Goal: Task Accomplishment & Management: Manage account settings

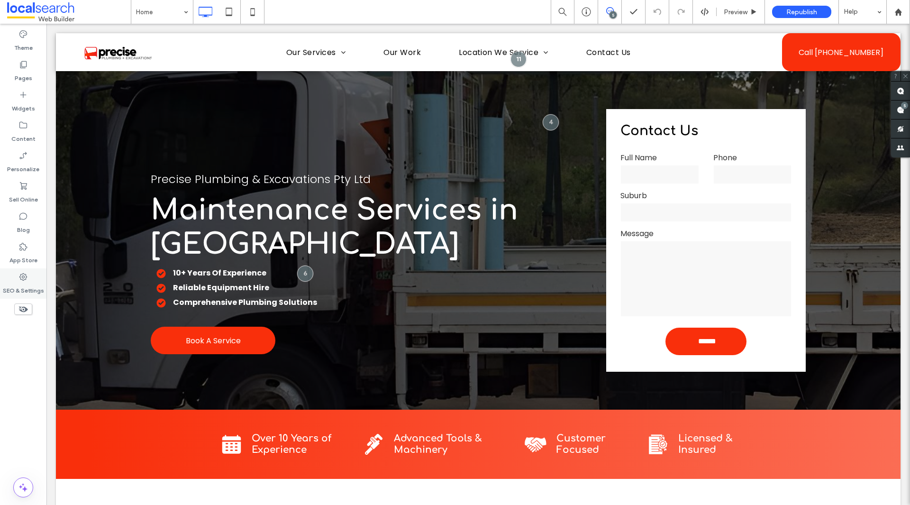
click at [33, 280] on div "SEO & Settings" at bounding box center [23, 283] width 46 height 30
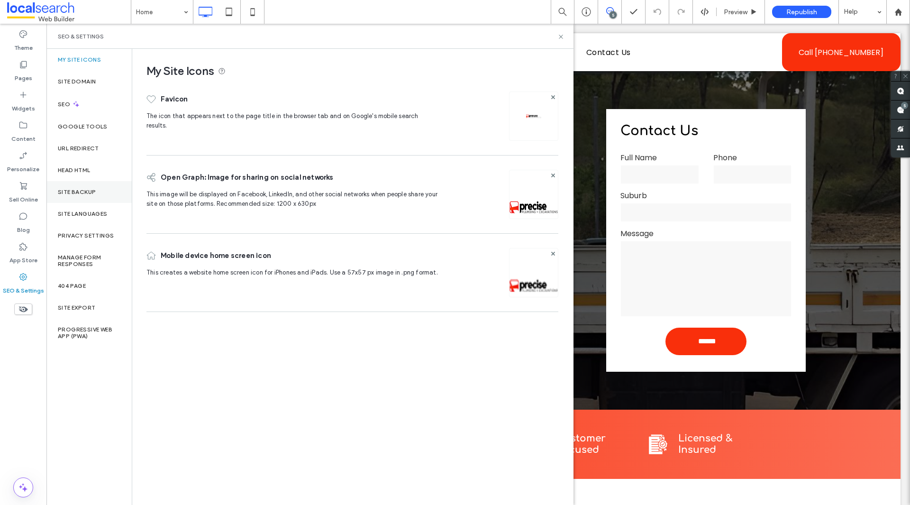
click at [59, 193] on label "Site Backup" at bounding box center [77, 192] width 38 height 7
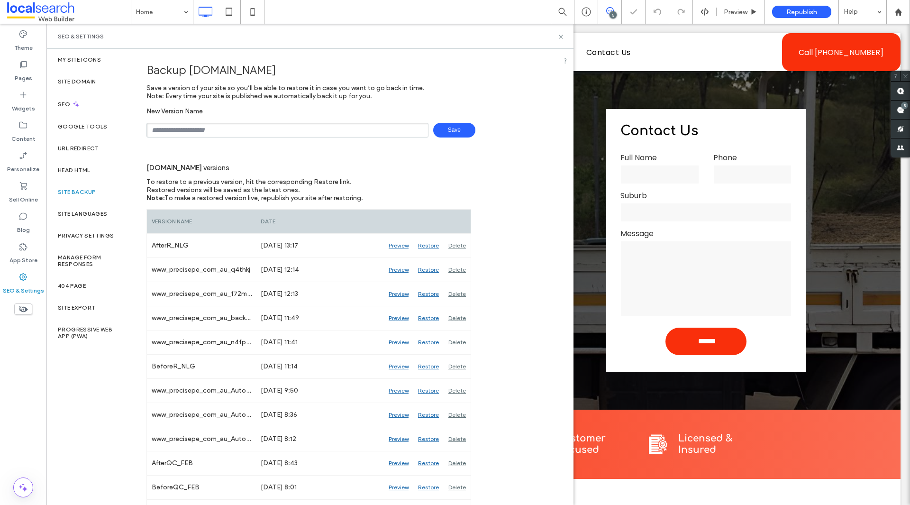
click at [204, 126] on input "text" at bounding box center [288, 130] width 282 height 15
type input "**********"
click at [447, 123] on span "Save" at bounding box center [454, 130] width 42 height 15
click at [560, 37] on use at bounding box center [561, 37] width 4 height 4
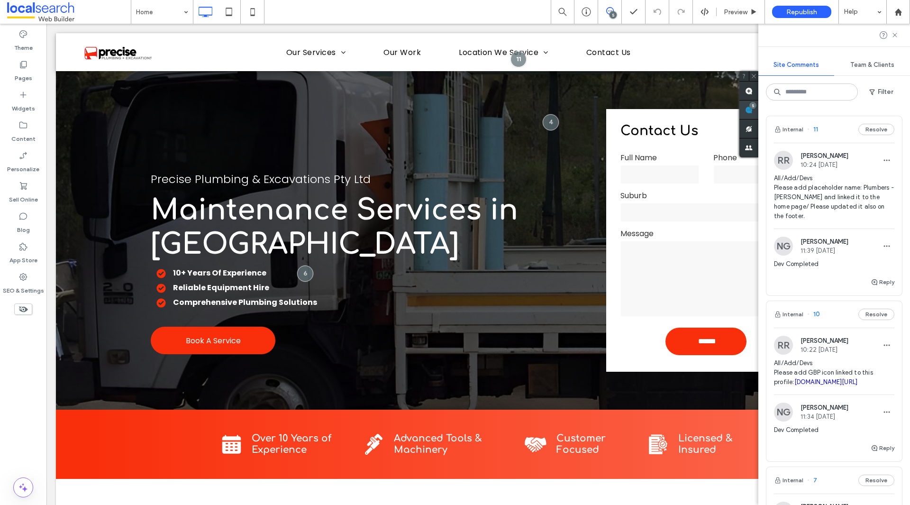
click at [759, 113] on span at bounding box center [749, 110] width 19 height 18
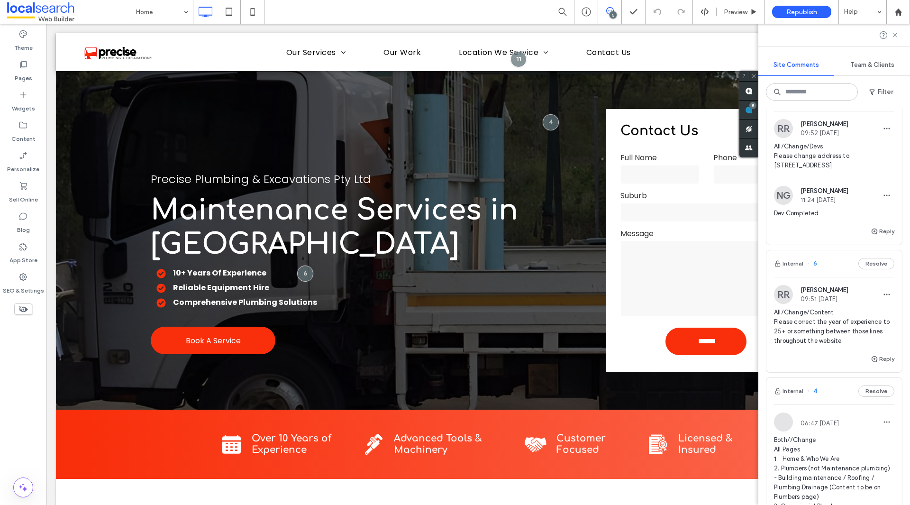
scroll to position [382, 0]
click at [821, 339] on span "All/Change/Content Please correct the year of experience to 25+ or something be…" at bounding box center [834, 327] width 120 height 38
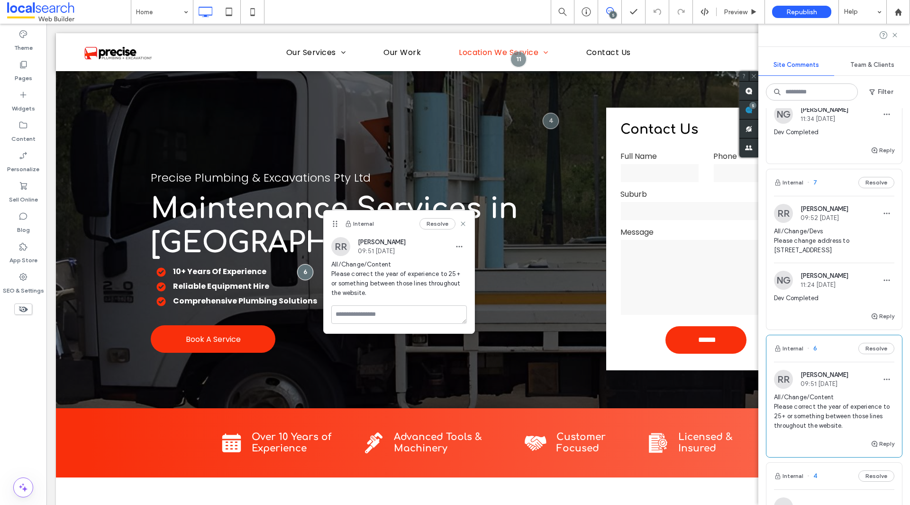
scroll to position [297, 0]
click at [817, 248] on span "All/Change/Devs Please change address to [STREET_ADDRESS]" at bounding box center [834, 241] width 120 height 28
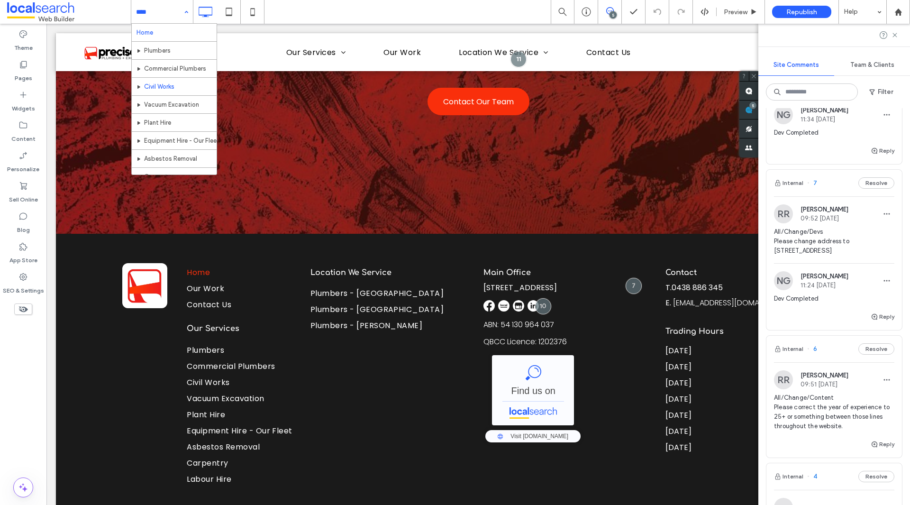
scroll to position [100, 0]
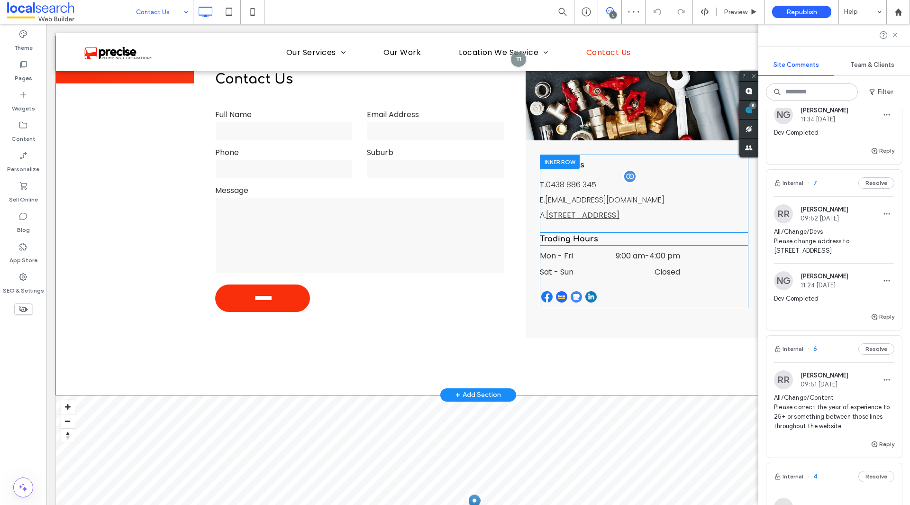
scroll to position [358, 0]
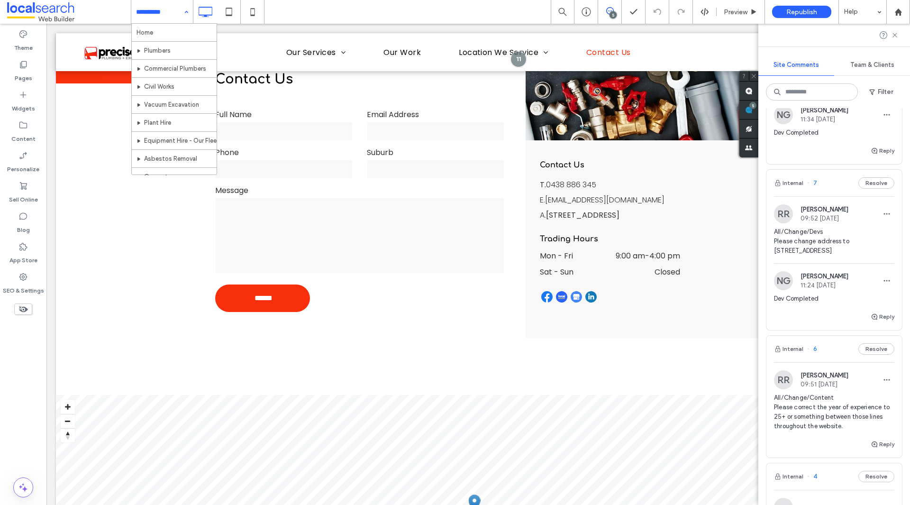
click at [186, 15] on div "Home Plumbers Commercial Plumbers Civil Works Vacuum Excavation Plant Hire Equi…" at bounding box center [162, 12] width 62 height 24
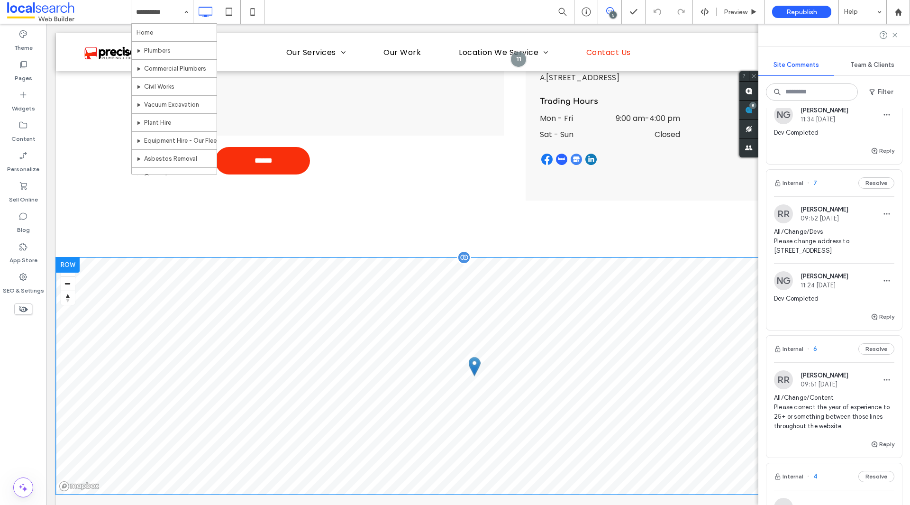
scroll to position [643, 0]
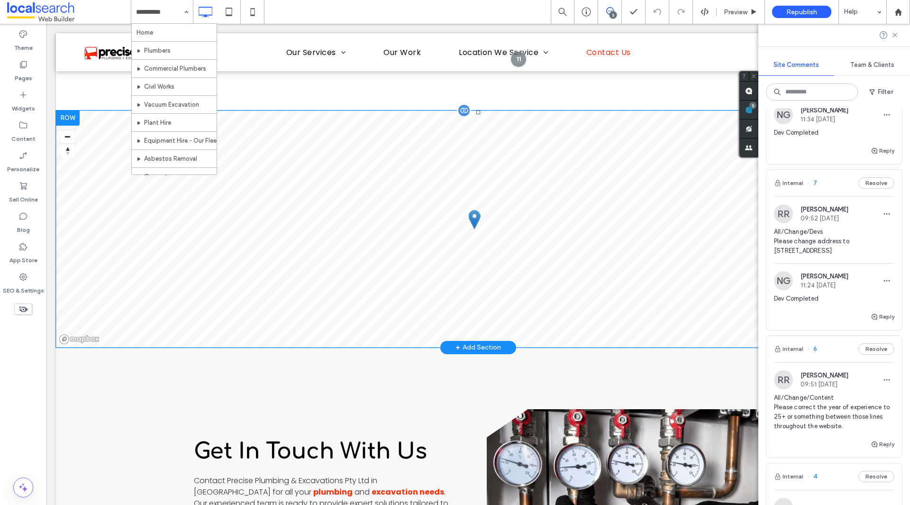
click at [476, 303] on span at bounding box center [478, 228] width 845 height 237
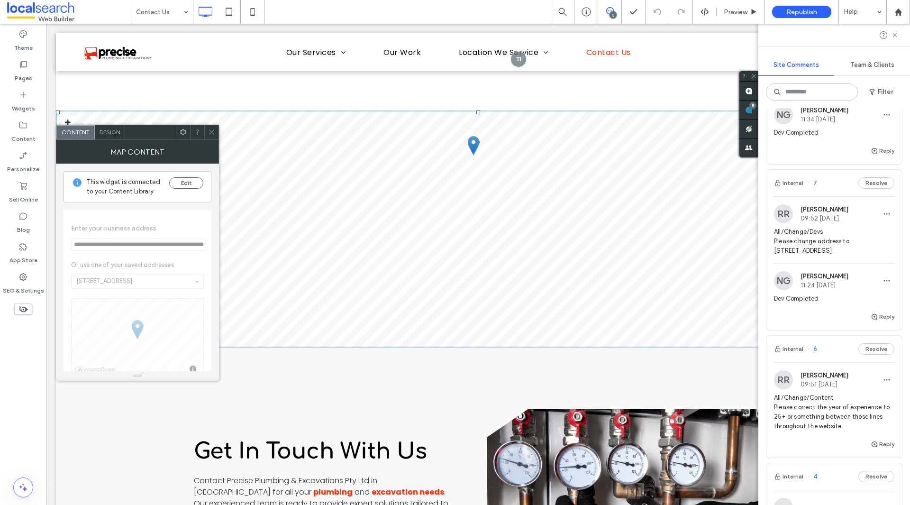
click at [209, 133] on icon at bounding box center [211, 131] width 7 height 7
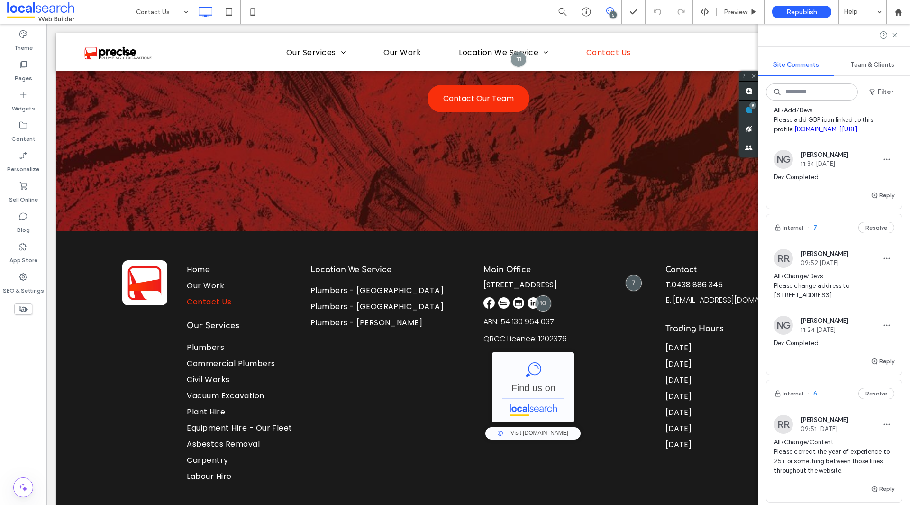
scroll to position [202, 0]
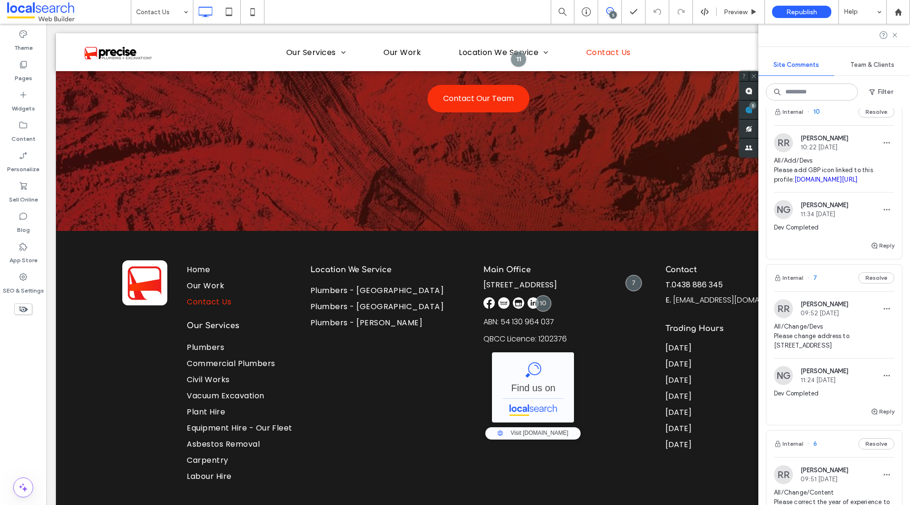
click at [829, 259] on div "Reply" at bounding box center [835, 249] width 136 height 19
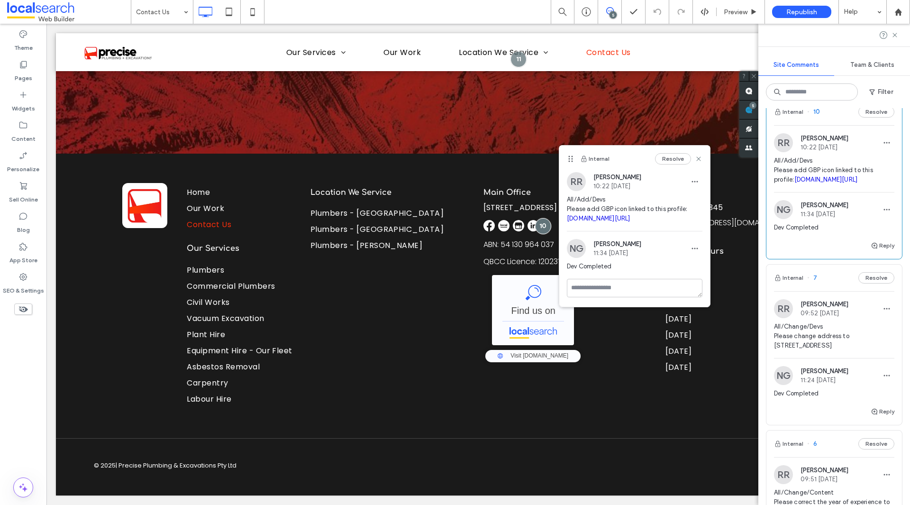
scroll to position [0, 0]
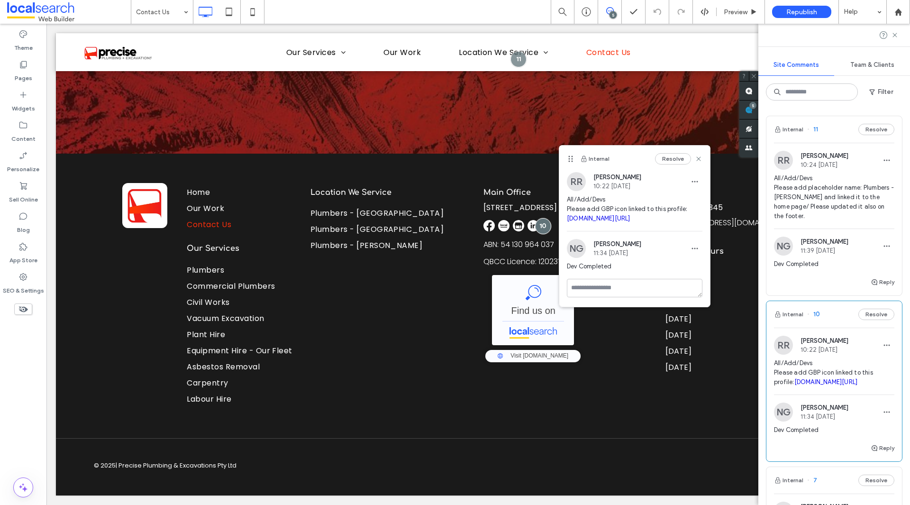
click at [810, 211] on span "All/Add/Devs Please add placeholder name: Plumbers - [PERSON_NAME] and linked i…" at bounding box center [834, 197] width 120 height 47
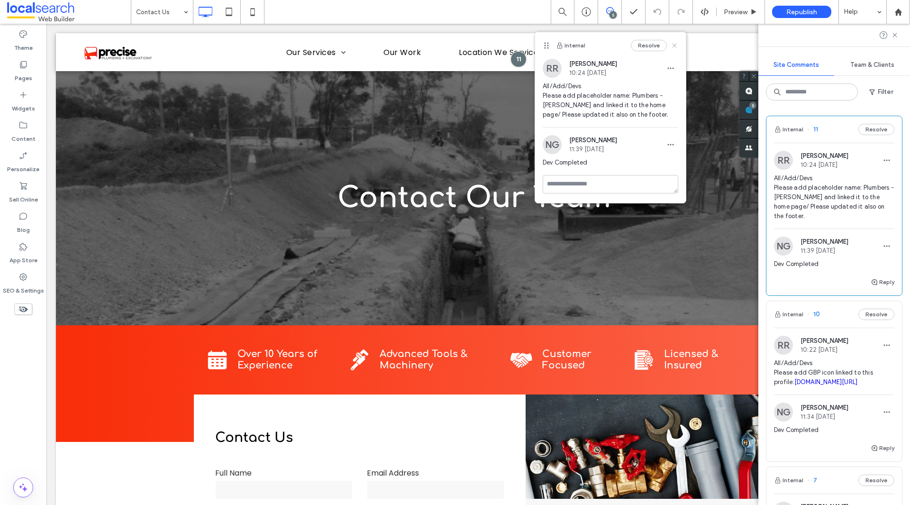
click at [673, 47] on icon at bounding box center [675, 46] width 8 height 8
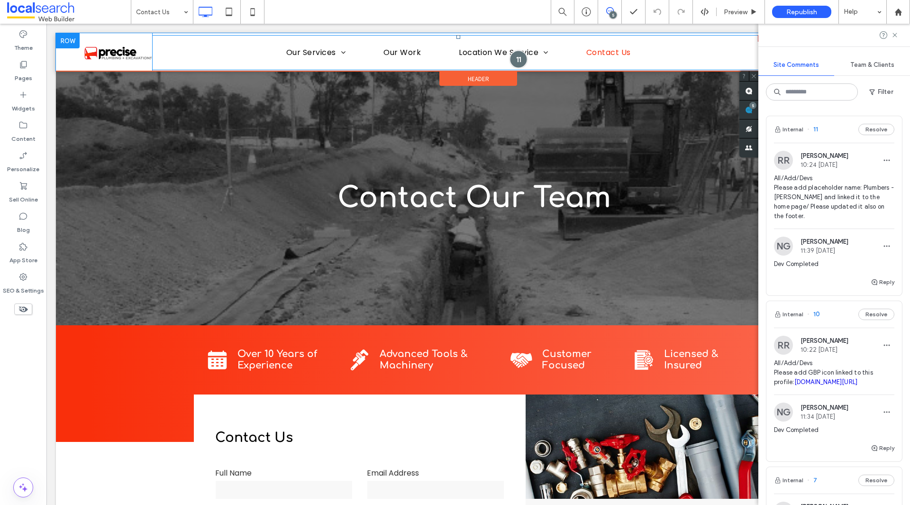
click at [510, 56] on div at bounding box center [519, 59] width 18 height 18
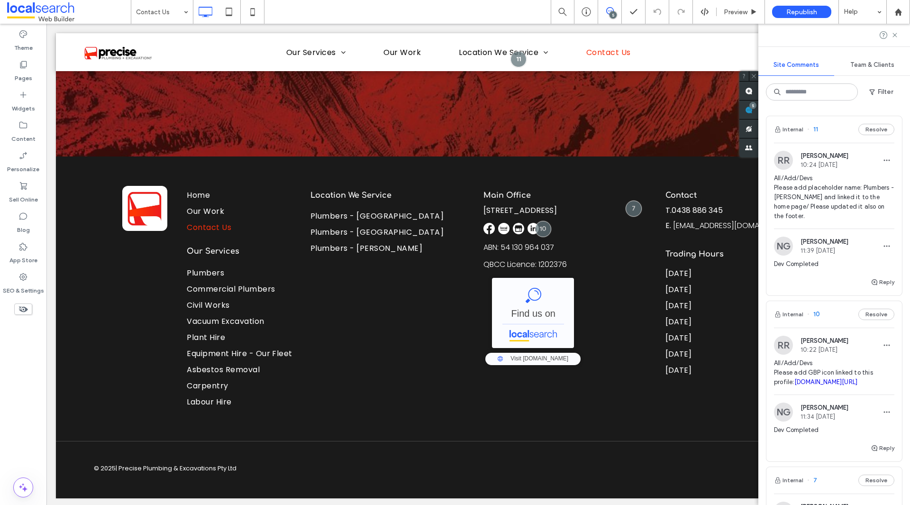
scroll to position [1479, 0]
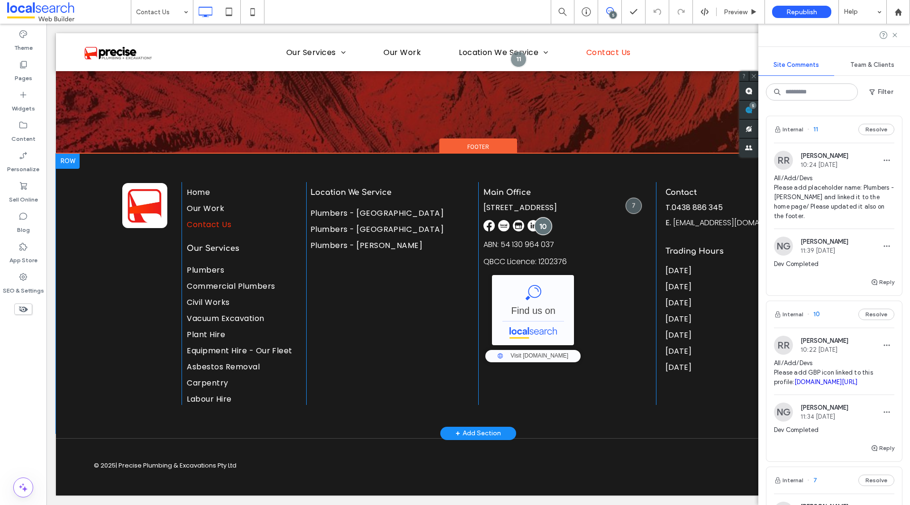
click at [536, 229] on div at bounding box center [543, 226] width 18 height 18
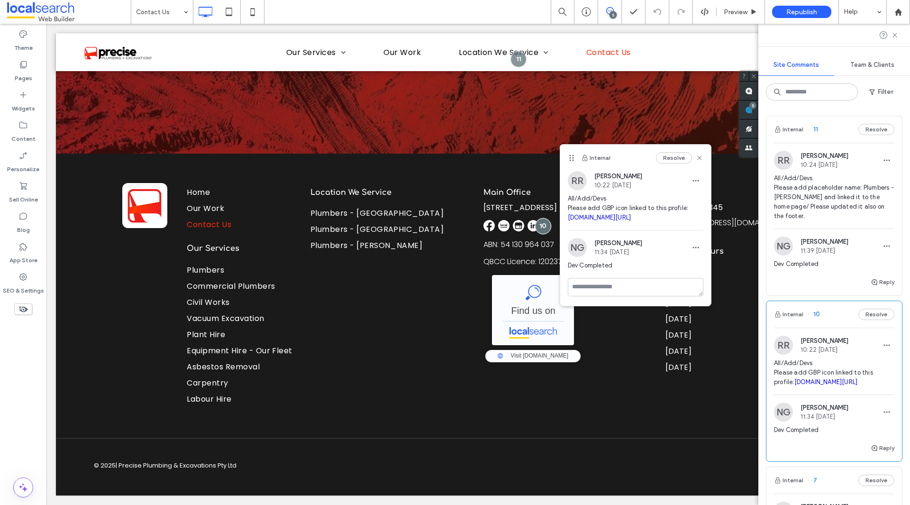
click at [835, 201] on span "All/Add/Devs Please add placeholder name: Plumbers - [PERSON_NAME] and linked i…" at bounding box center [834, 197] width 120 height 47
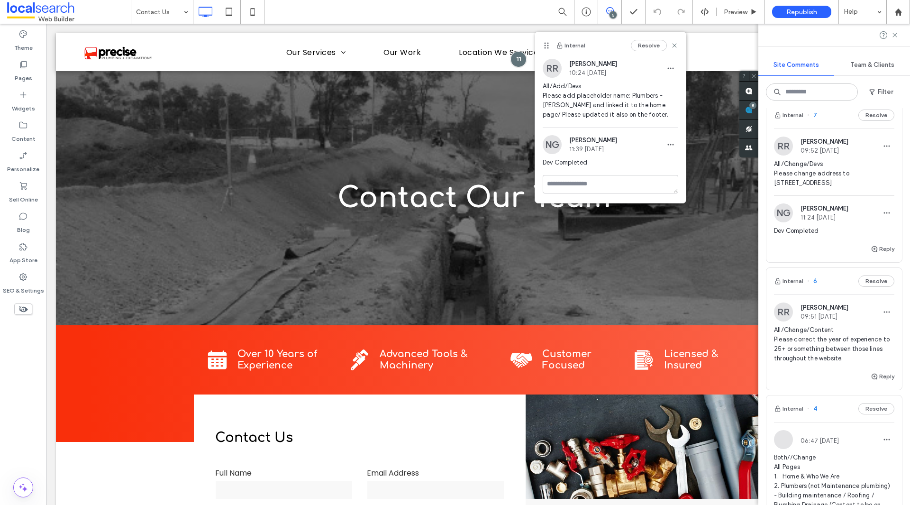
scroll to position [379, 0]
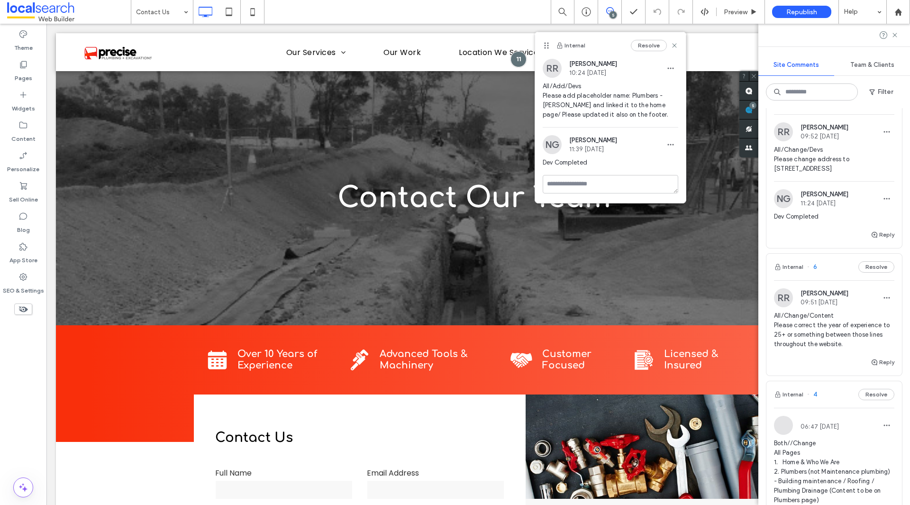
click at [851, 345] on span "All/Change/Content Please correct the year of experience to 25+ or something be…" at bounding box center [834, 330] width 120 height 38
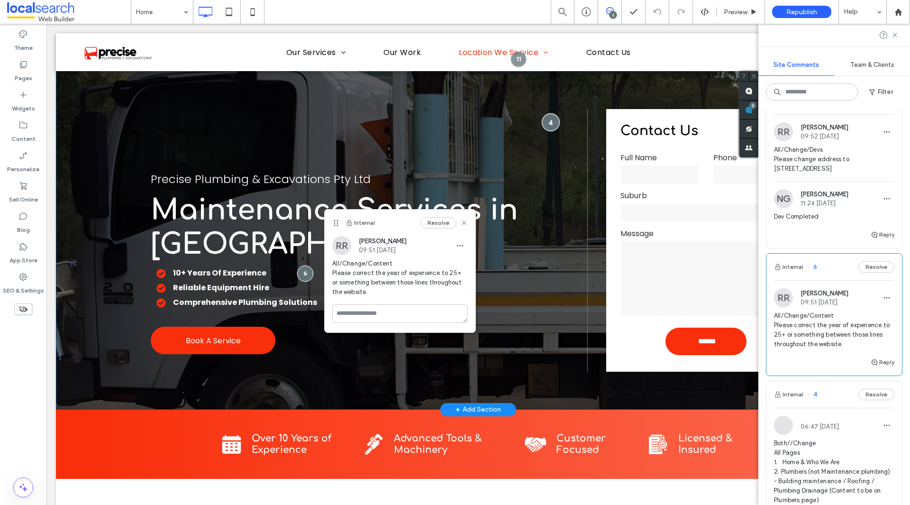
click at [546, 121] on div at bounding box center [551, 122] width 18 height 18
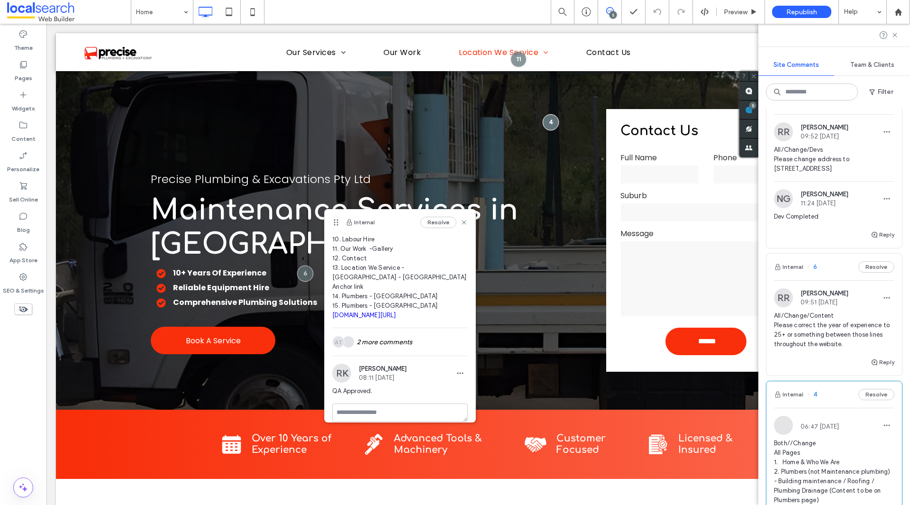
scroll to position [157, 0]
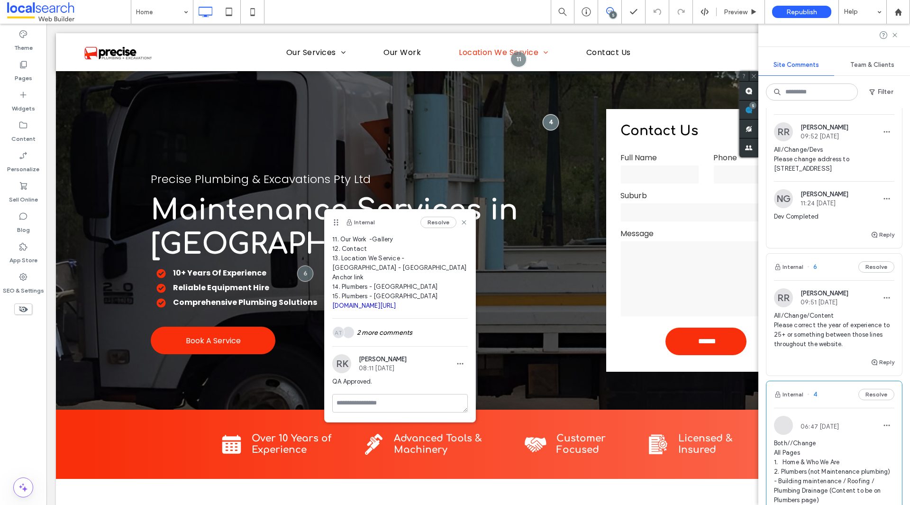
click at [831, 334] on span "All/Change/Content Please correct the year of experience to 25+ or something be…" at bounding box center [834, 330] width 120 height 38
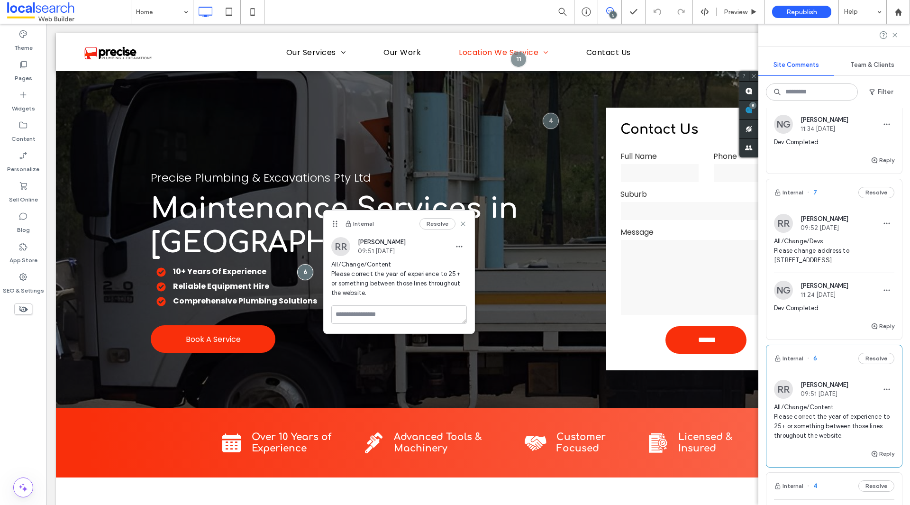
scroll to position [284, 0]
click at [828, 268] on span "All/Change/Devs Please change address to [STREET_ADDRESS]" at bounding box center [834, 254] width 120 height 28
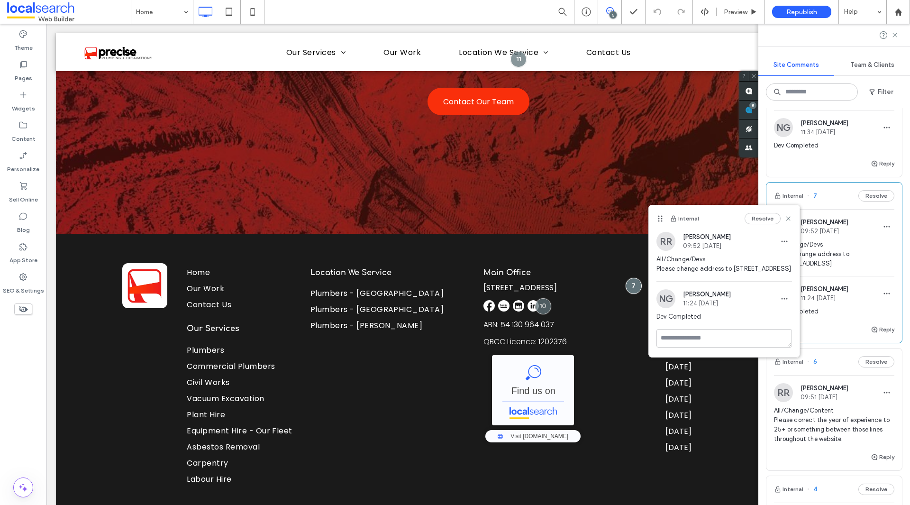
scroll to position [142, 0]
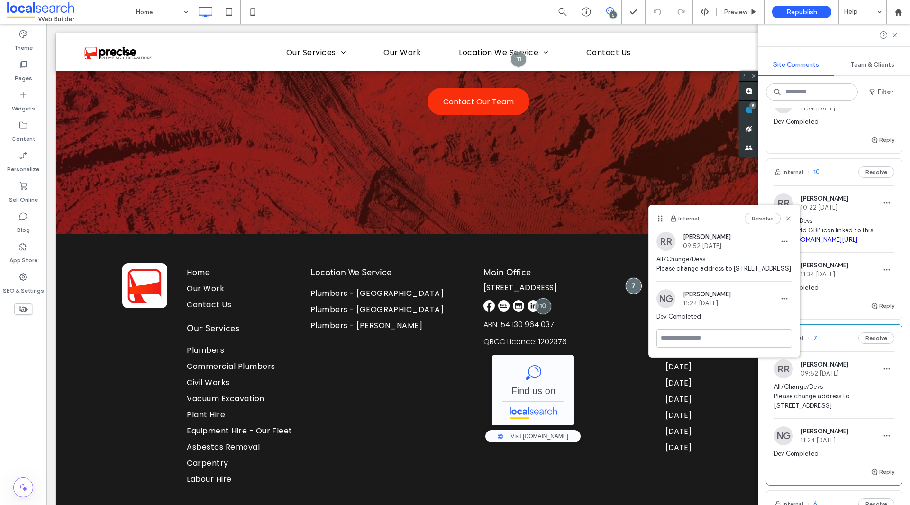
click at [835, 219] on span "All/Add/Devs Please add GBP icon linked to this profile: [DOMAIN_NAME][URL]" at bounding box center [834, 230] width 120 height 28
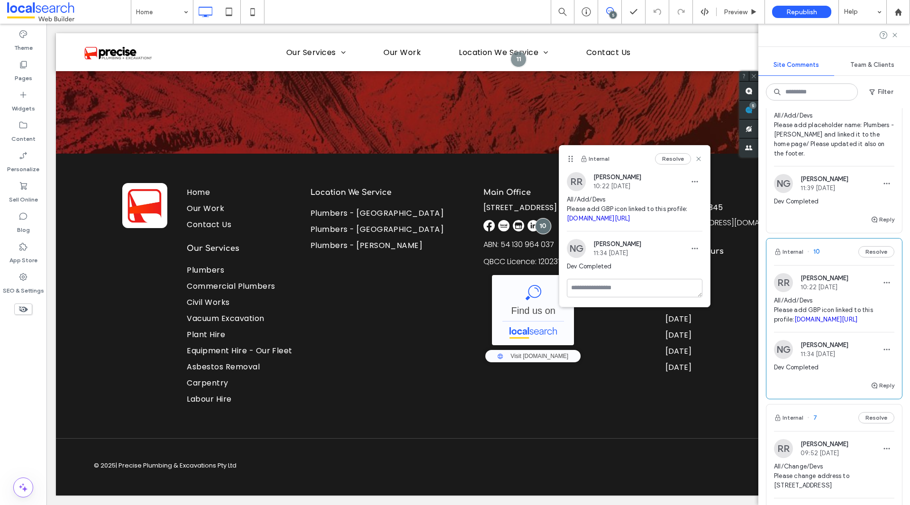
scroll to position [0, 0]
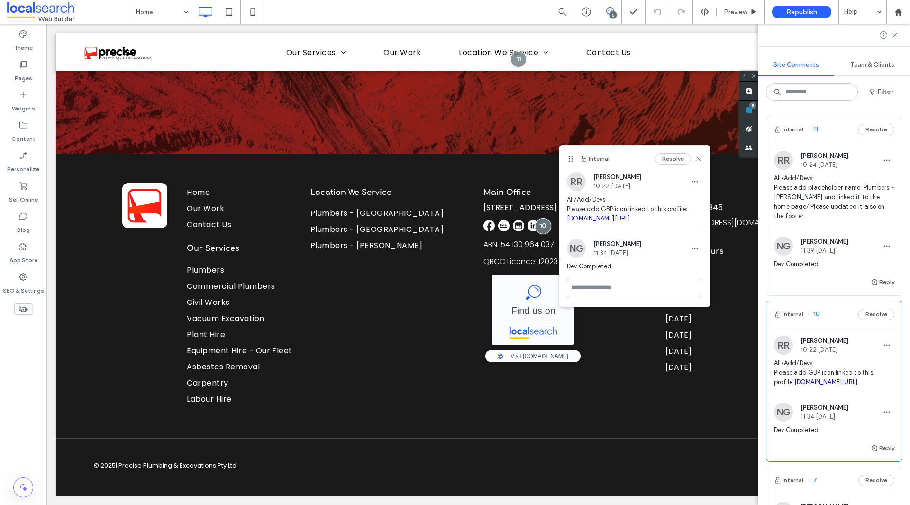
click at [831, 207] on span "All/Add/Devs Please add placeholder name: Plumbers - [PERSON_NAME] and linked i…" at bounding box center [834, 197] width 120 height 47
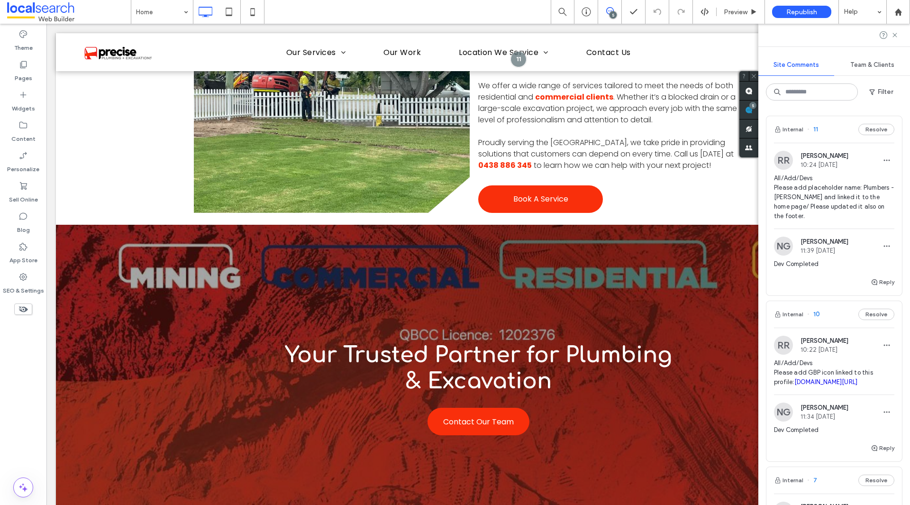
scroll to position [715, 0]
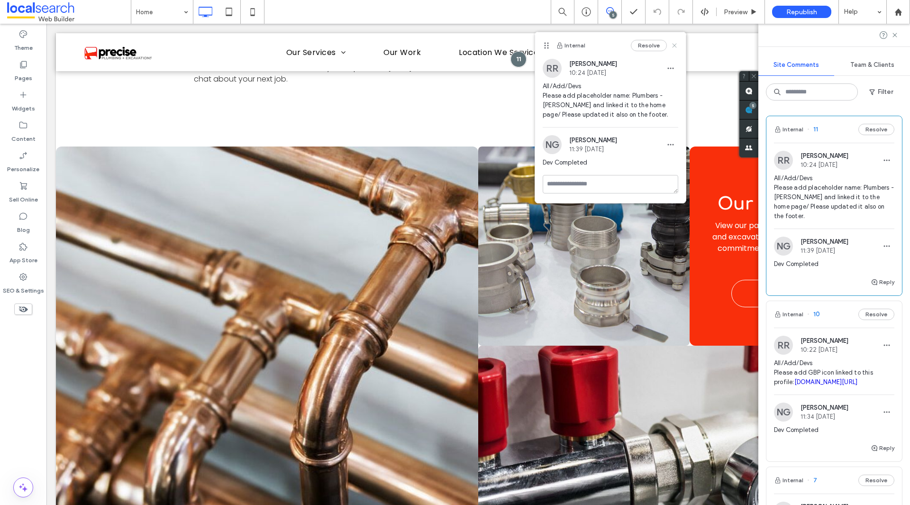
click at [676, 45] on icon at bounding box center [675, 46] width 8 height 8
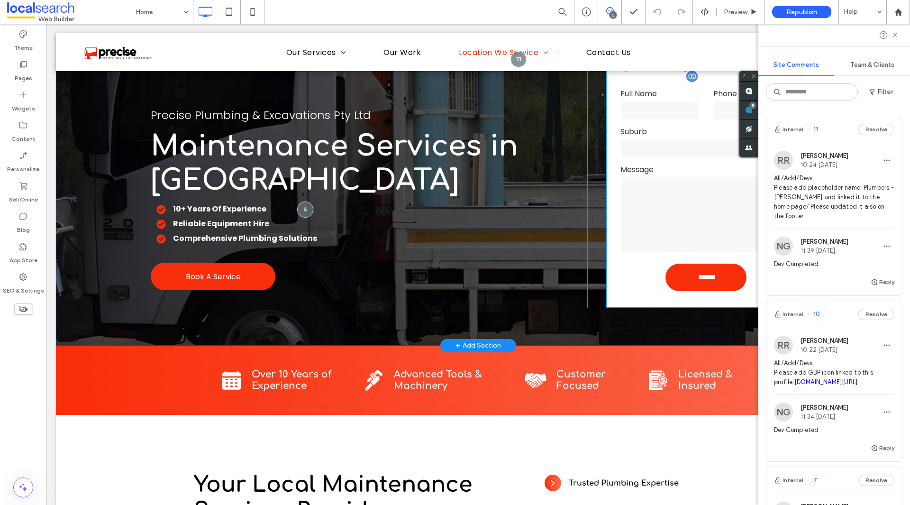
scroll to position [0, 0]
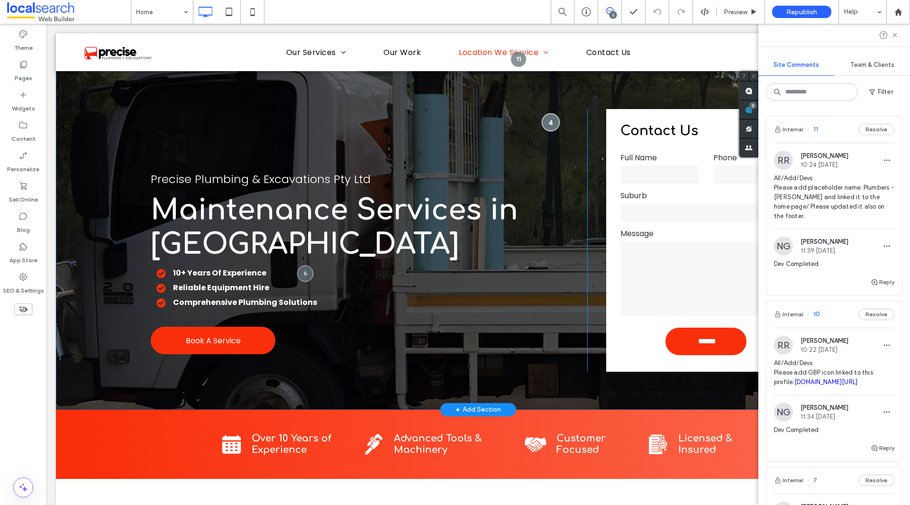
click at [548, 125] on div at bounding box center [551, 122] width 18 height 18
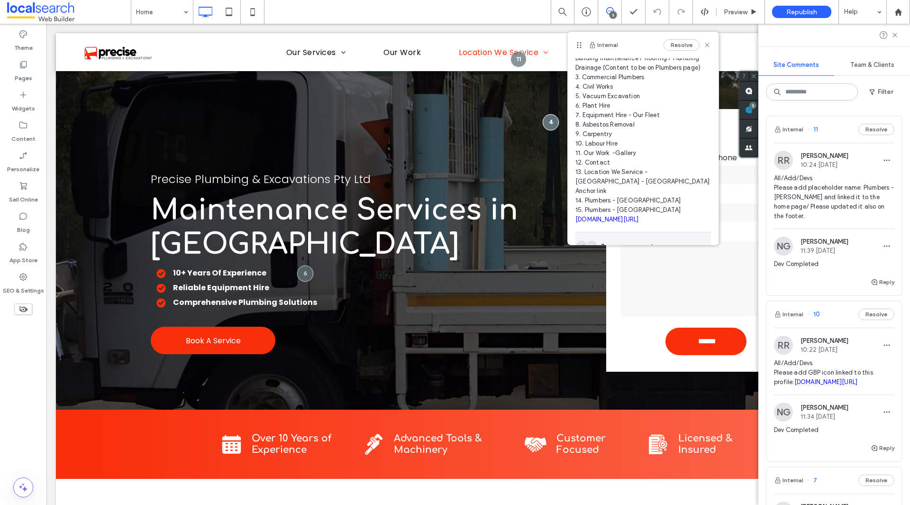
scroll to position [157, 0]
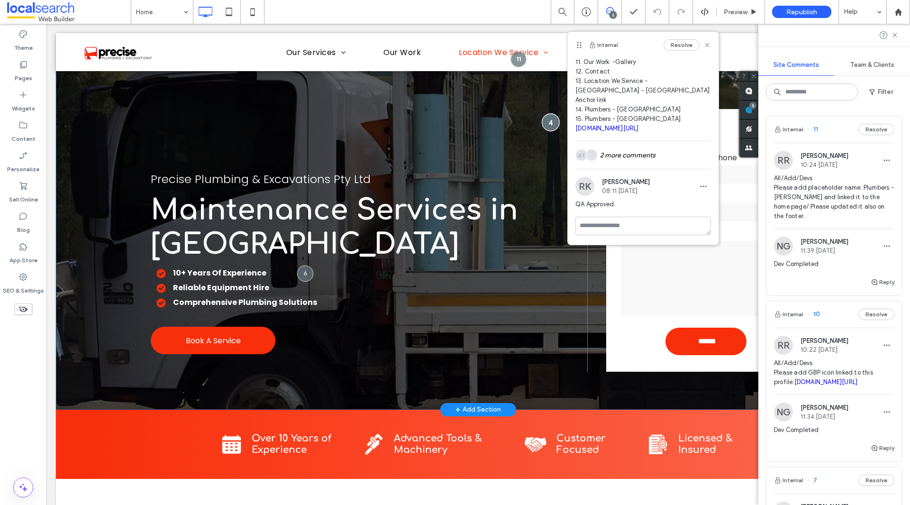
click at [553, 122] on div at bounding box center [551, 122] width 18 height 18
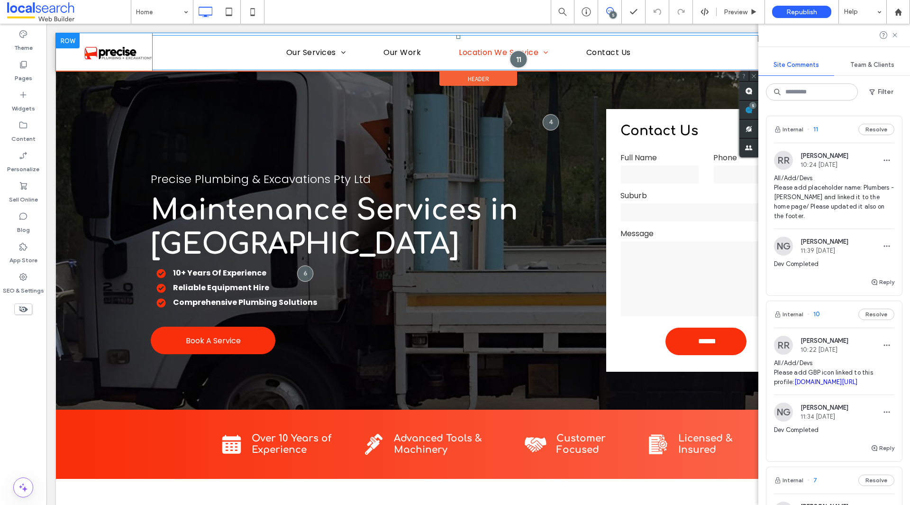
click at [517, 65] on div at bounding box center [519, 59] width 18 height 18
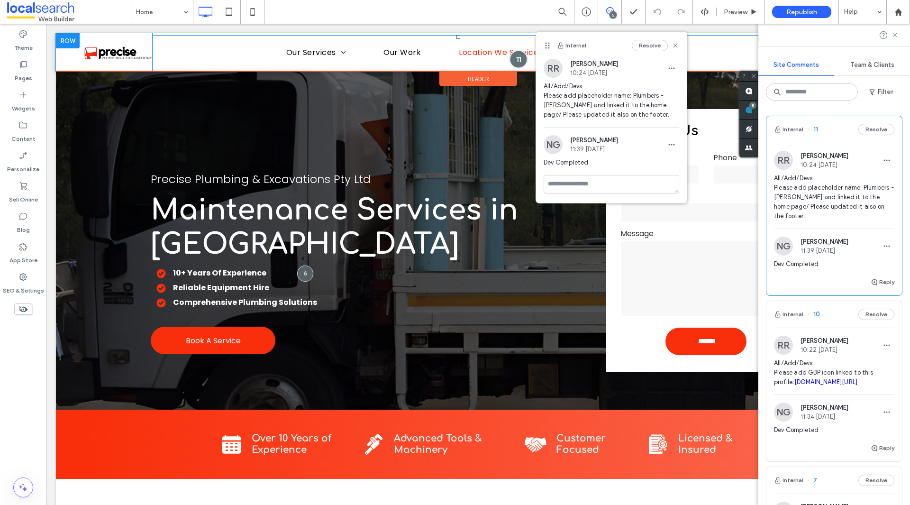
click at [513, 58] on div at bounding box center [519, 59] width 18 height 18
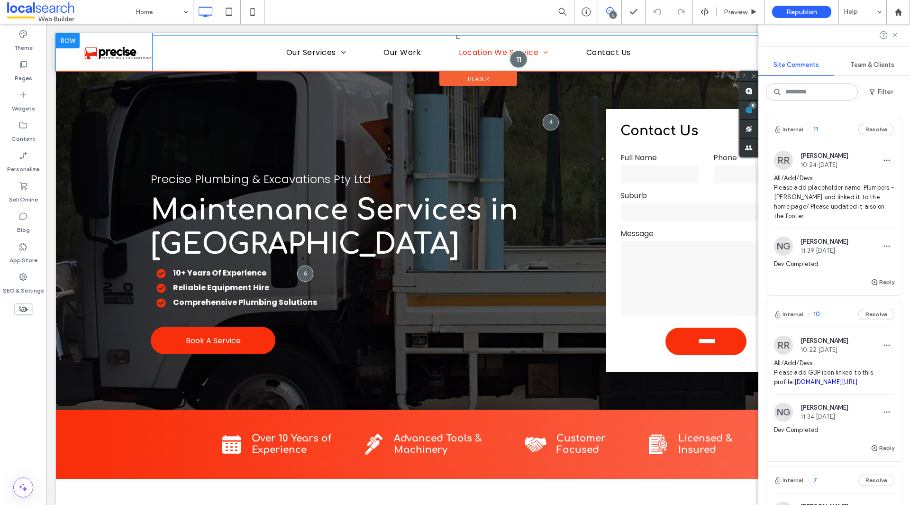
click at [513, 58] on div at bounding box center [519, 59] width 18 height 18
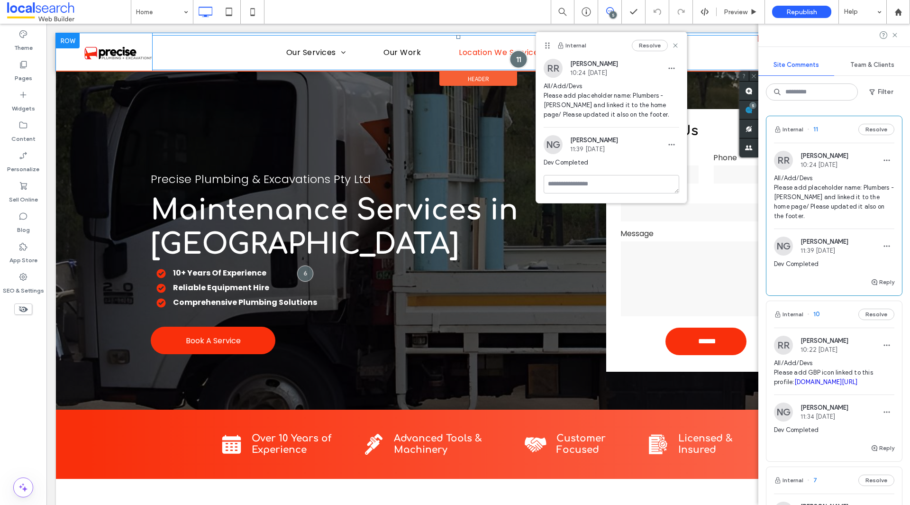
click at [511, 58] on div at bounding box center [519, 59] width 18 height 18
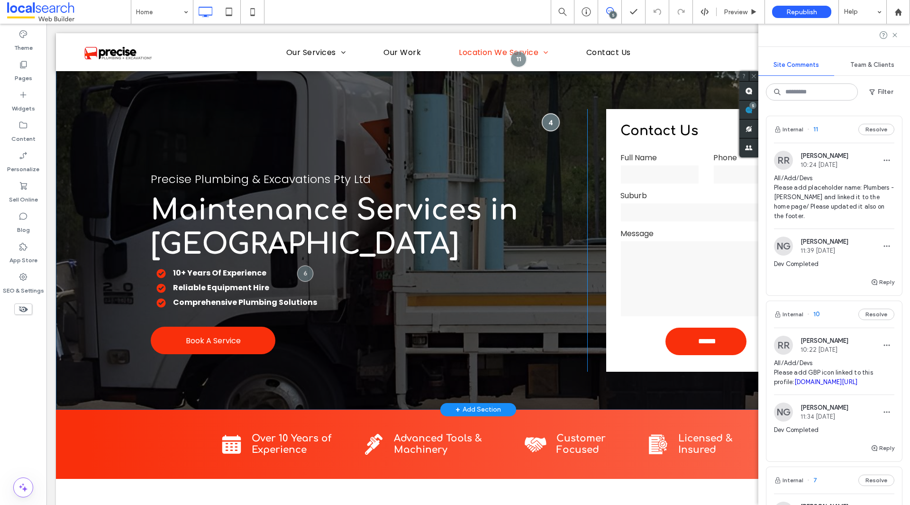
click at [550, 121] on div at bounding box center [551, 122] width 18 height 18
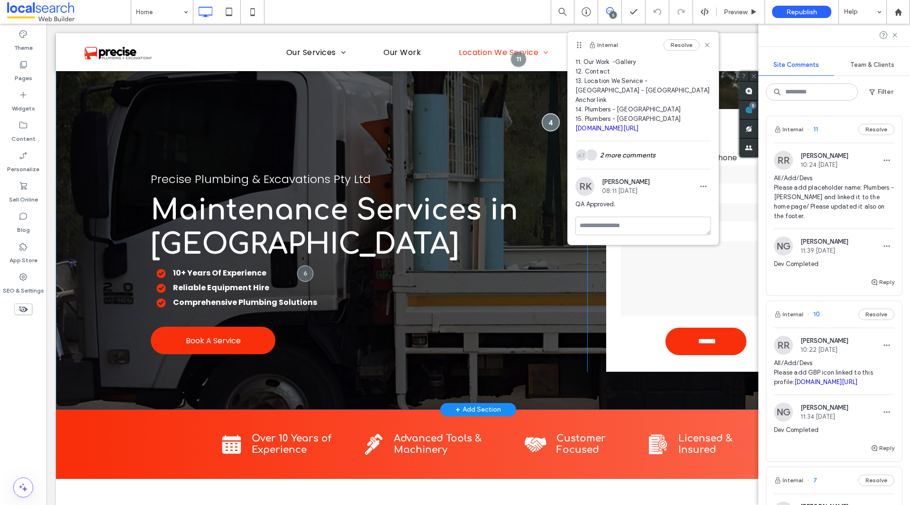
click at [552, 126] on div at bounding box center [551, 122] width 18 height 18
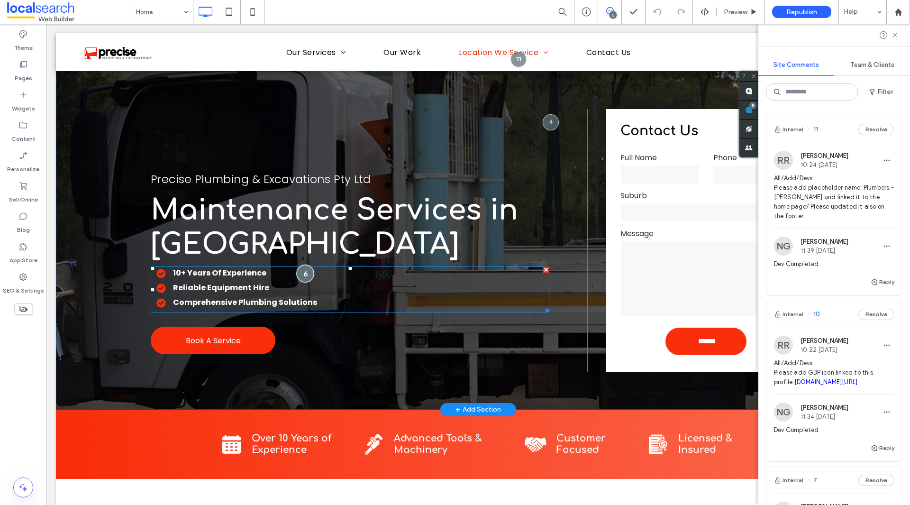
click at [299, 274] on div at bounding box center [305, 274] width 18 height 18
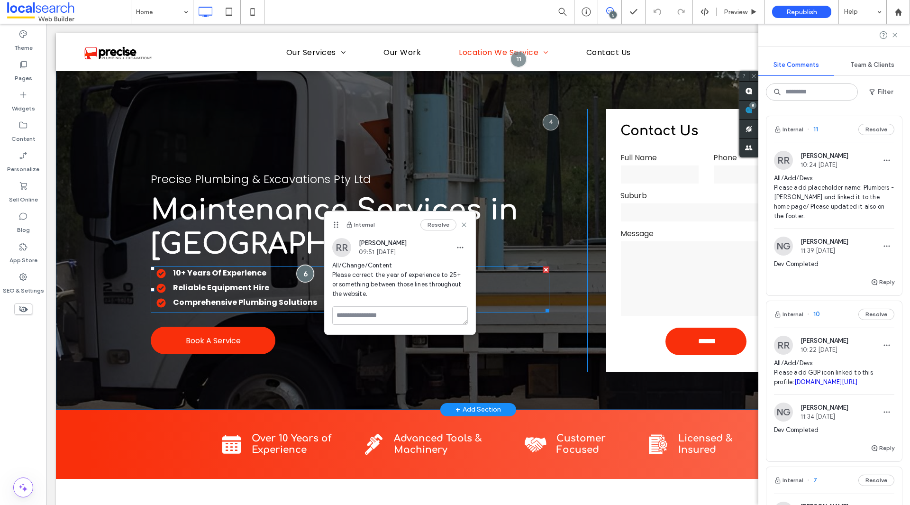
click at [299, 274] on div at bounding box center [305, 274] width 18 height 18
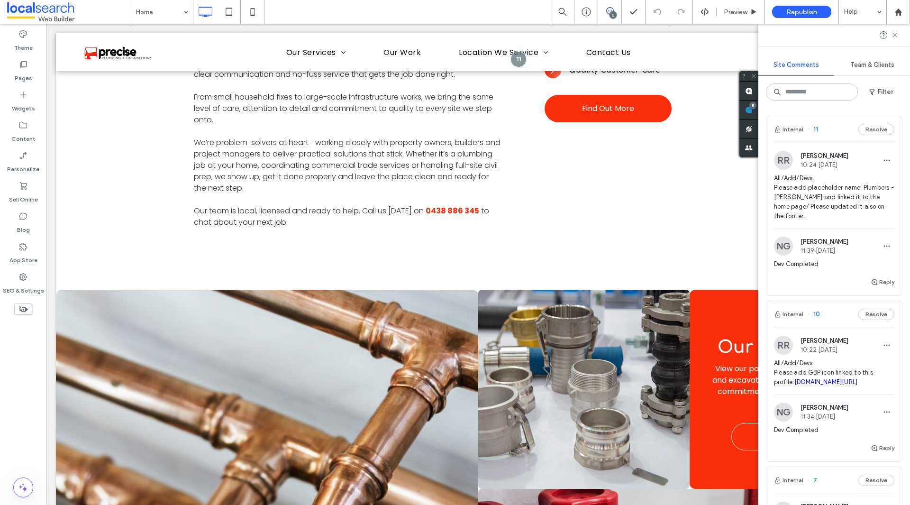
scroll to position [569, 0]
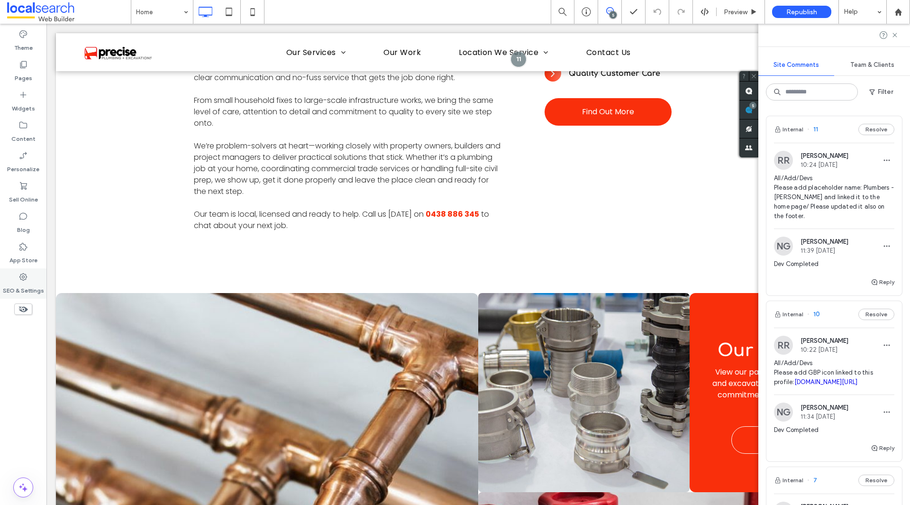
click at [15, 283] on label "SEO & Settings" at bounding box center [23, 288] width 41 height 13
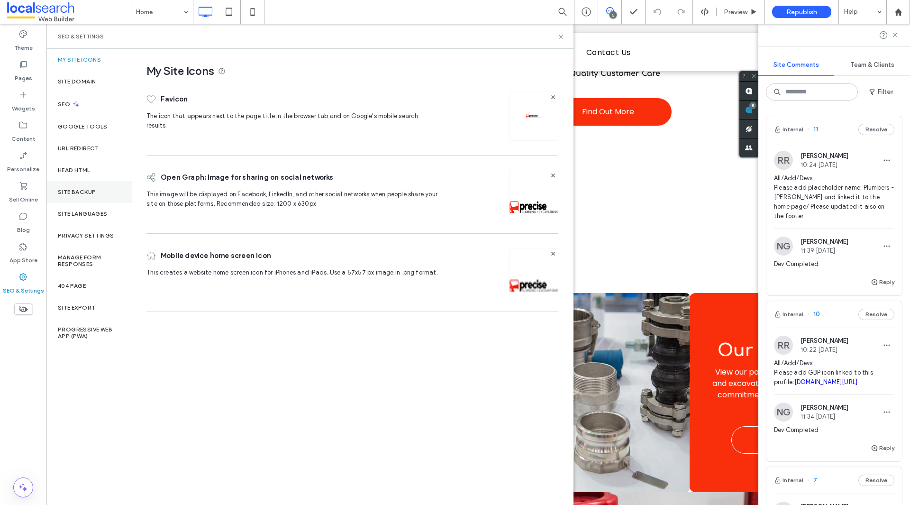
click at [79, 198] on div "Site Backup" at bounding box center [88, 192] width 85 height 22
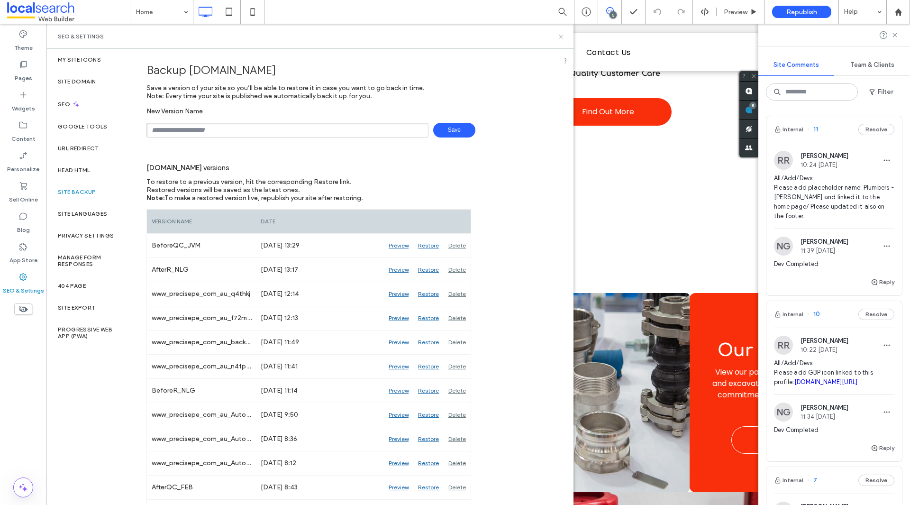
click at [563, 39] on icon at bounding box center [561, 36] width 7 height 7
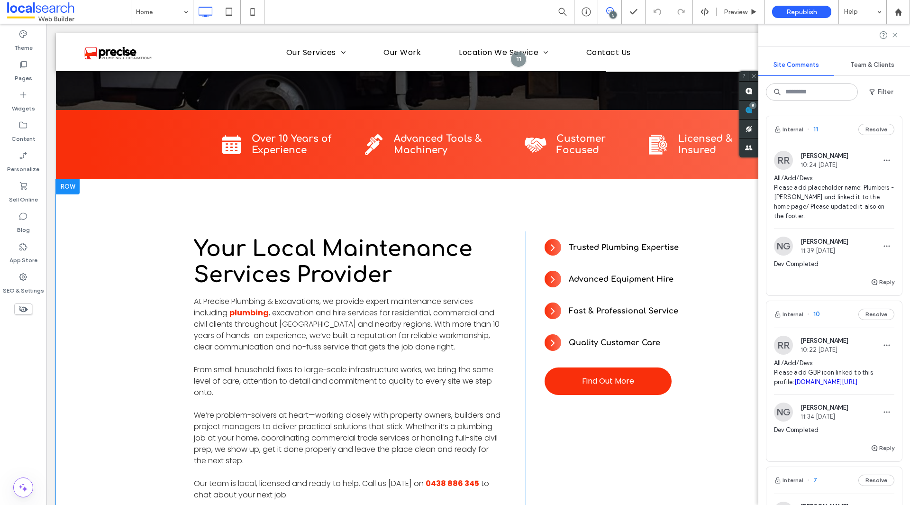
scroll to position [0, 0]
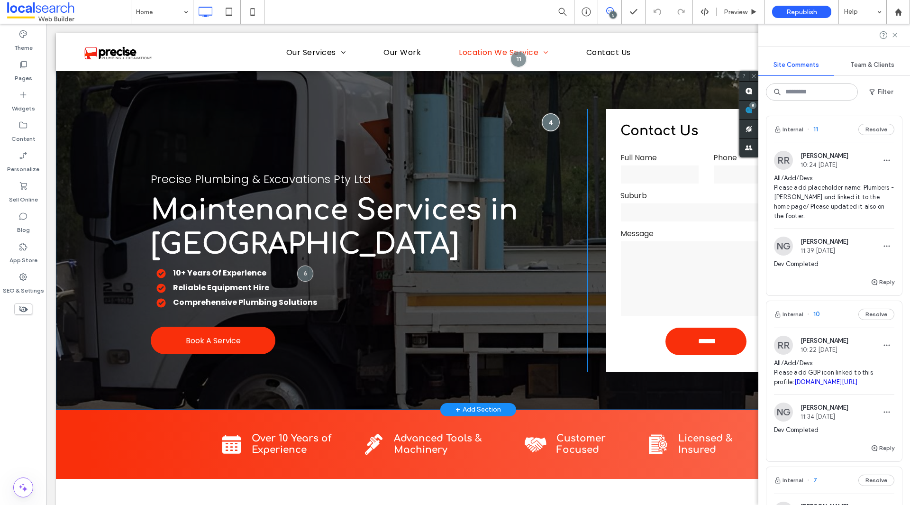
click at [542, 120] on div at bounding box center [551, 122] width 18 height 18
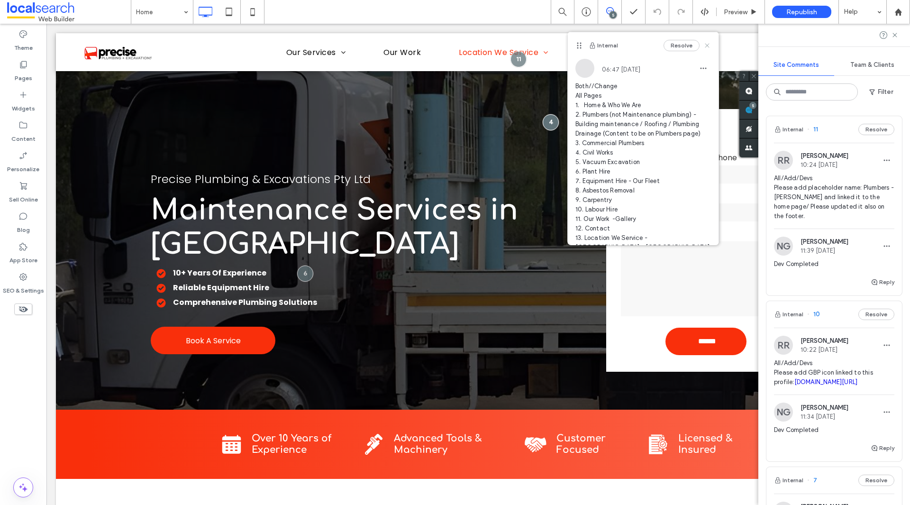
click at [704, 44] on icon at bounding box center [708, 46] width 8 height 8
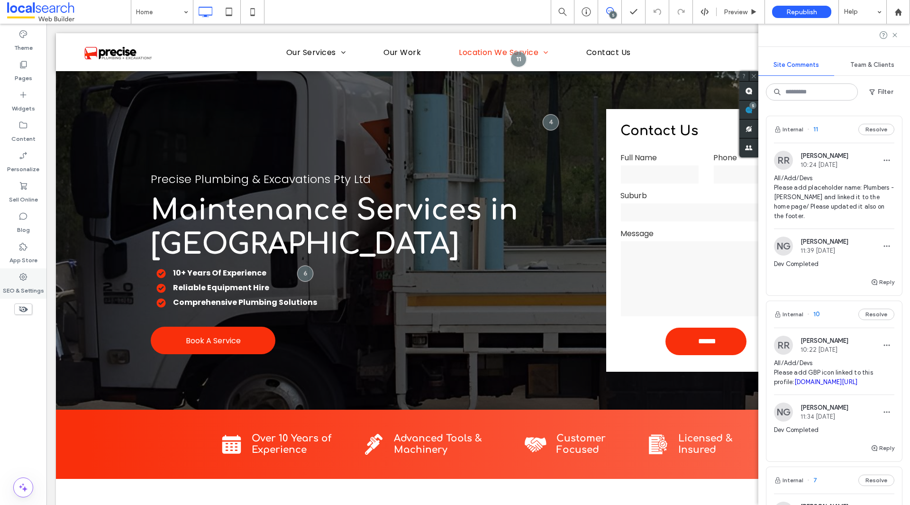
click at [38, 275] on div "SEO & Settings" at bounding box center [23, 283] width 46 height 30
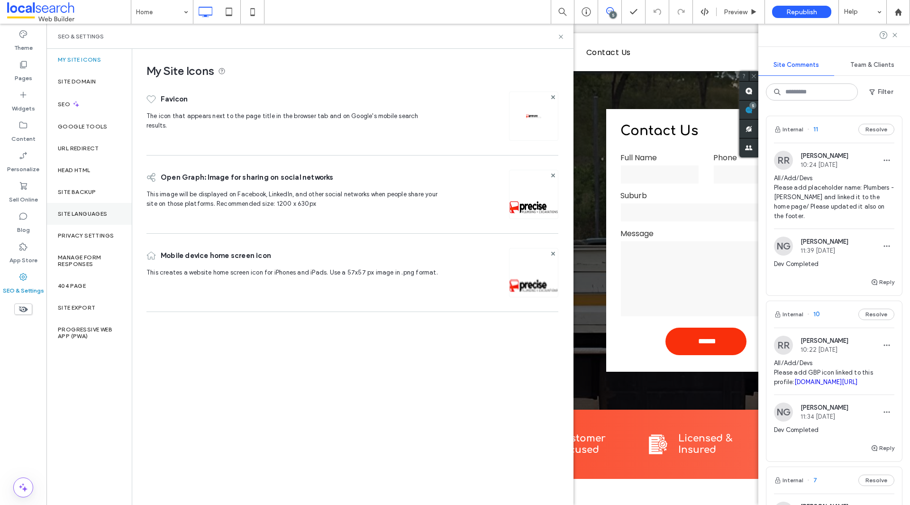
click at [87, 208] on div "Site Languages" at bounding box center [88, 214] width 85 height 22
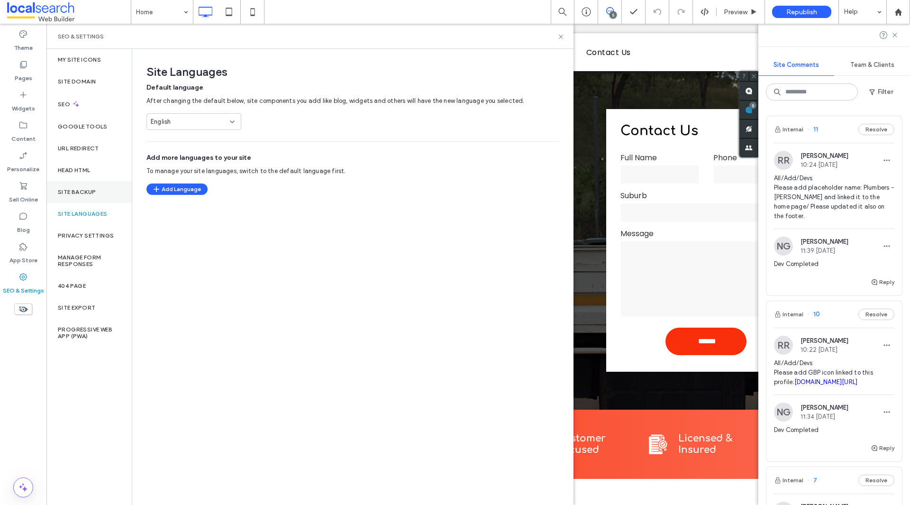
click at [92, 191] on label "Site Backup" at bounding box center [77, 192] width 38 height 7
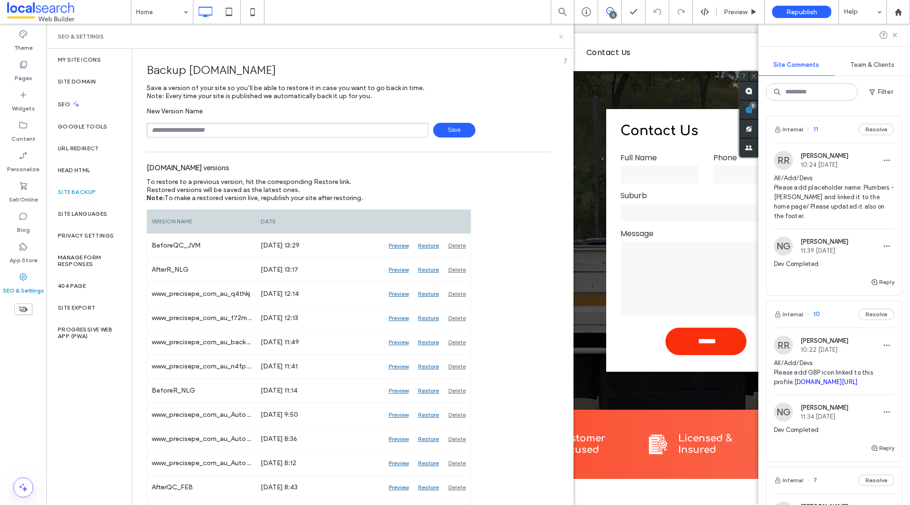
click at [562, 38] on icon at bounding box center [561, 36] width 7 height 7
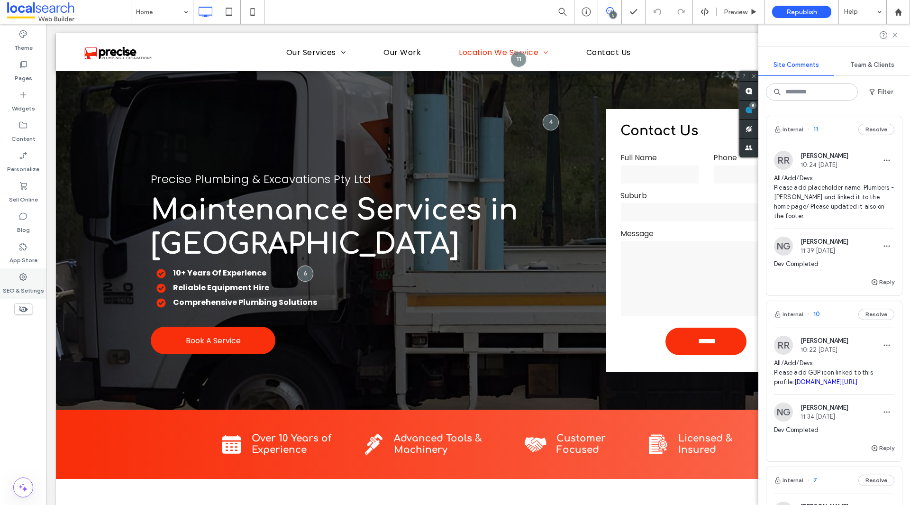
click at [23, 281] on icon at bounding box center [22, 276] width 9 height 9
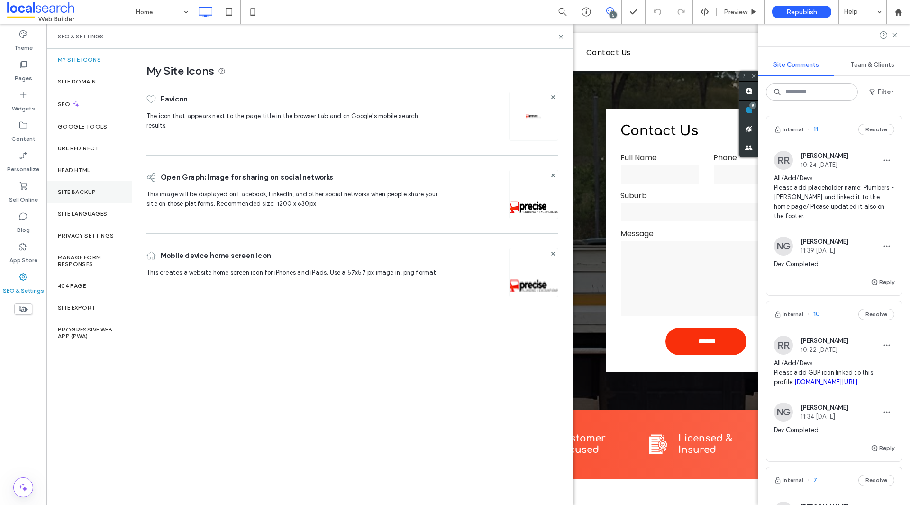
click at [104, 185] on div "Site Backup" at bounding box center [88, 192] width 85 height 22
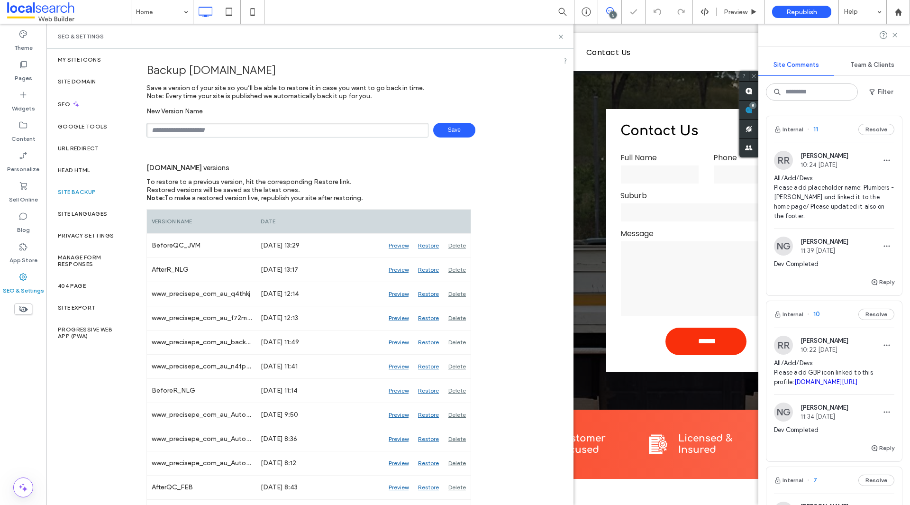
click at [232, 123] on input "text" at bounding box center [288, 130] width 282 height 15
type input "**********"
click at [450, 131] on span "Save" at bounding box center [454, 130] width 42 height 15
